Goal: Transaction & Acquisition: Purchase product/service

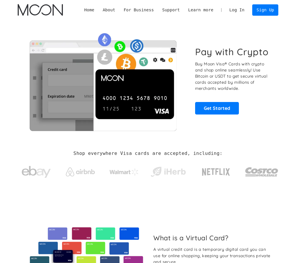
click at [241, 12] on link "Log In" at bounding box center [236, 10] width 23 height 11
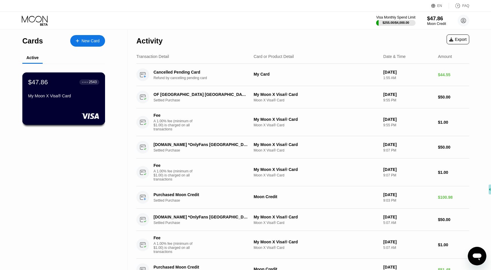
click at [96, 116] on rect at bounding box center [90, 116] width 18 height 6
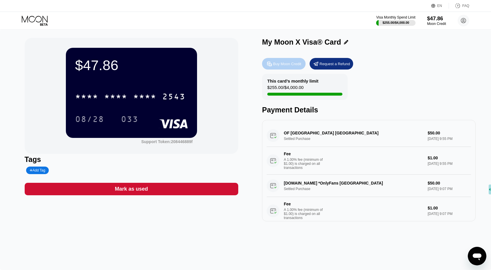
click at [290, 68] on div "Buy Moon Credit" at bounding box center [284, 64] width 44 height 12
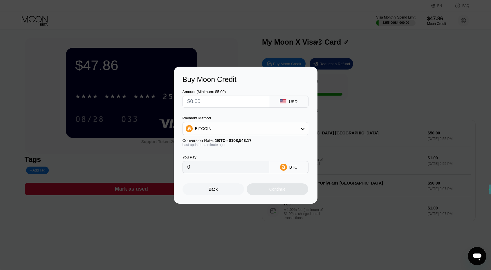
click at [238, 102] on input "text" at bounding box center [225, 102] width 77 height 12
type input "$60"
type input "0.00055278"
type input "$60"
click at [219, 126] on div "BITCOIN" at bounding box center [245, 129] width 125 height 12
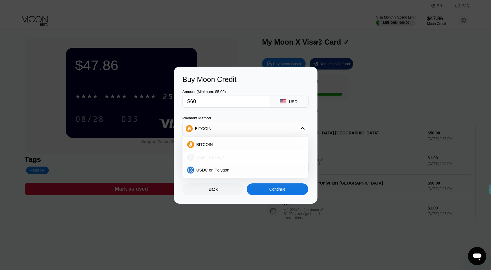
click at [219, 159] on span "USDT on TRON" at bounding box center [210, 157] width 29 height 5
type input "60.61"
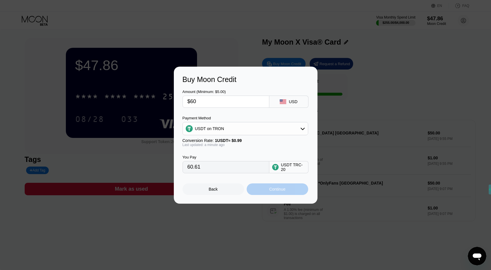
click at [273, 192] on div "Continue" at bounding box center [277, 189] width 16 height 5
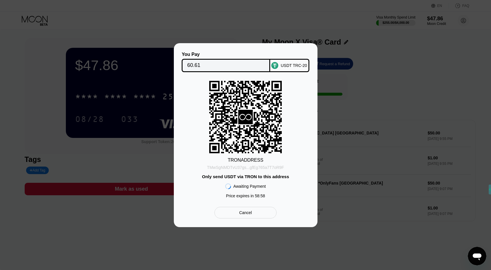
click at [276, 168] on div "TMwSgNMDTvU37gs...gfEg765a7T7oR9F" at bounding box center [245, 167] width 77 height 5
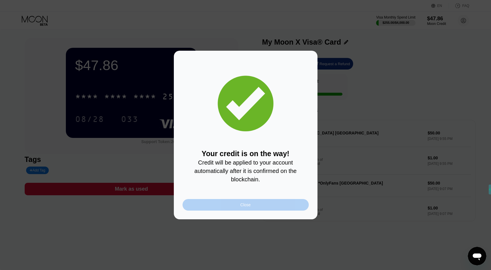
click at [270, 205] on div "Close" at bounding box center [245, 205] width 126 height 12
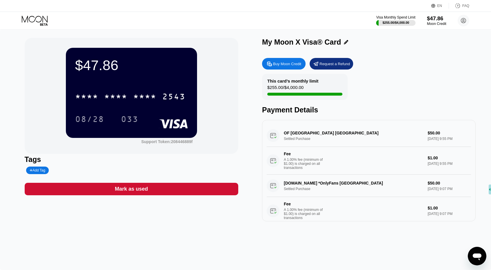
click at [300, 17] on div "$47.86" at bounding box center [436, 18] width 19 height 6
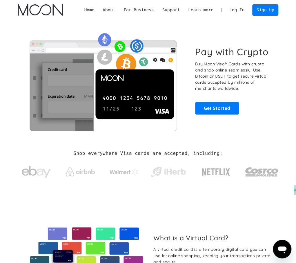
click at [246, 7] on link "Log In" at bounding box center [236, 10] width 23 height 11
